Goal: Task Accomplishment & Management: Complete application form

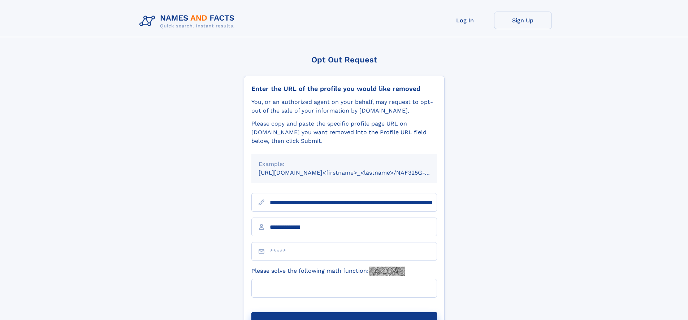
type input "**********"
type input "*"
click at [344, 313] on button "Submit Opt Out Request" at bounding box center [344, 324] width 186 height 23
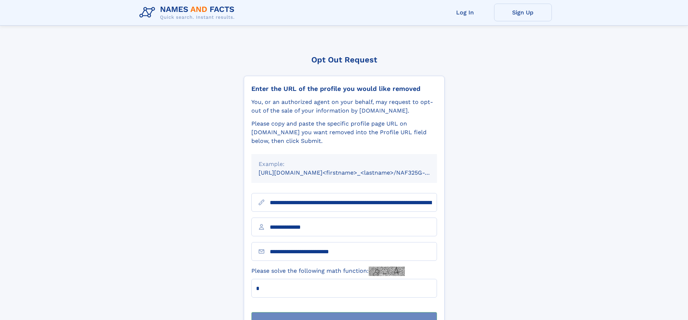
scroll to position [23, 0]
